Goal: Information Seeking & Learning: Find contact information

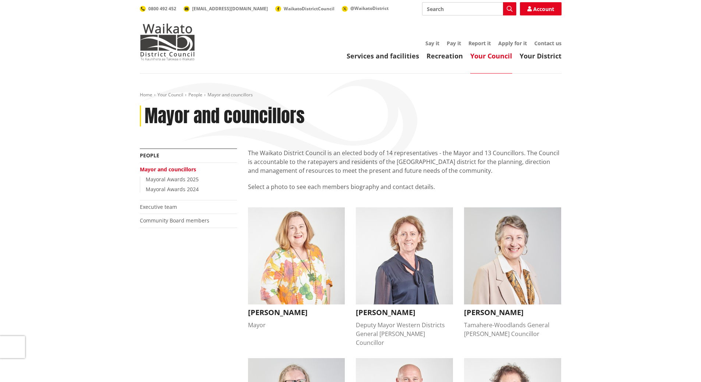
click at [392, 314] on h3 "[PERSON_NAME]" at bounding box center [404, 312] width 97 height 9
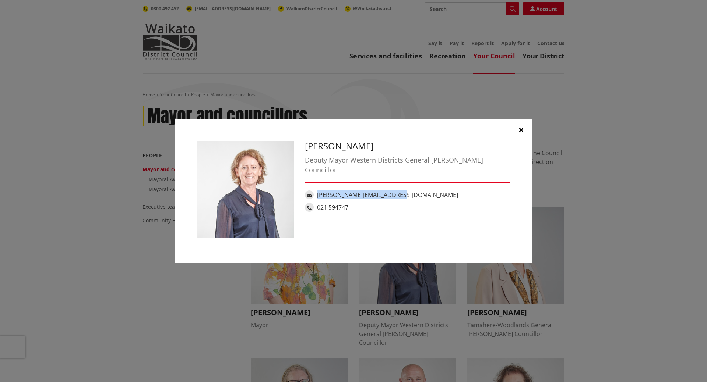
drag, startPoint x: 396, startPoint y: 186, endPoint x: 318, endPoint y: 180, distance: 79.0
click at [318, 191] on div "[PERSON_NAME][EMAIL_ADDRESS][DOMAIN_NAME]" at bounding box center [407, 195] width 205 height 9
copy link "[PERSON_NAME][EMAIL_ADDRESS][DOMAIN_NAME]"
drag, startPoint x: 17, startPoint y: 52, endPoint x: 21, endPoint y: 57, distance: 6.3
click at [17, 52] on div "[PERSON_NAME] Deputy Mayor Western Districts General [PERSON_NAME] Councillor […" at bounding box center [353, 191] width 707 height 382
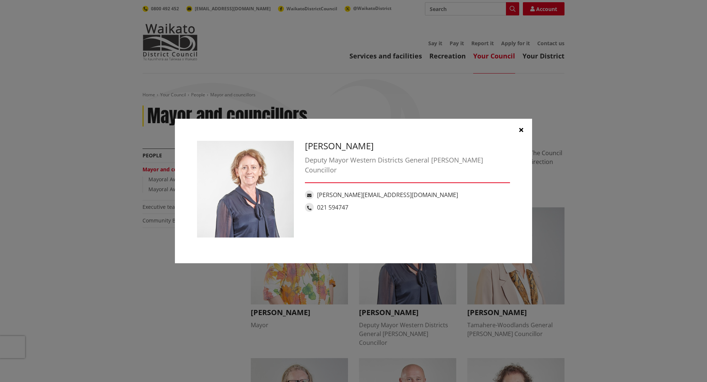
click at [524, 130] on button "button" at bounding box center [521, 130] width 22 height 22
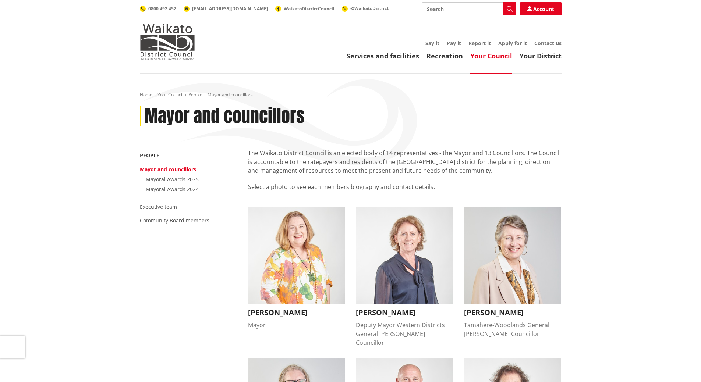
click at [284, 311] on h3 "[PERSON_NAME]" at bounding box center [296, 312] width 97 height 9
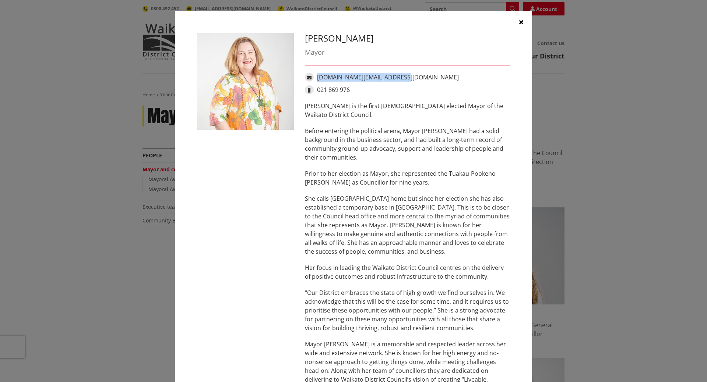
drag, startPoint x: 401, startPoint y: 78, endPoint x: 314, endPoint y: 78, distance: 87.2
click at [314, 78] on div "[DOMAIN_NAME][EMAIL_ADDRESS][DOMAIN_NAME]" at bounding box center [407, 77] width 205 height 9
copy link "[DOMAIN_NAME][EMAIL_ADDRESS][DOMAIN_NAME]"
drag, startPoint x: 521, startPoint y: 15, endPoint x: 518, endPoint y: 21, distance: 6.8
click at [521, 15] on button "button" at bounding box center [521, 22] width 22 height 22
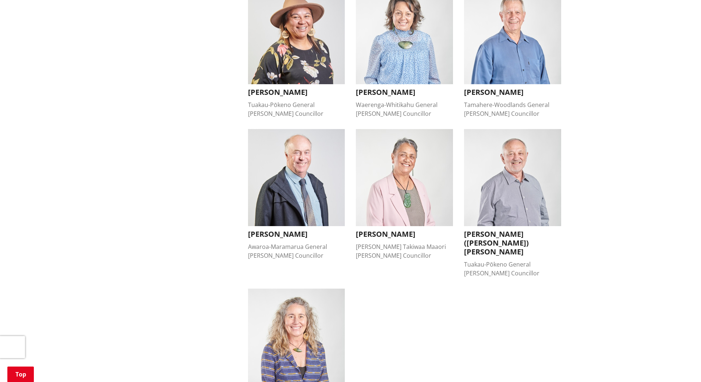
scroll to position [552, 0]
